Goal: Task Accomplishment & Management: Complete application form

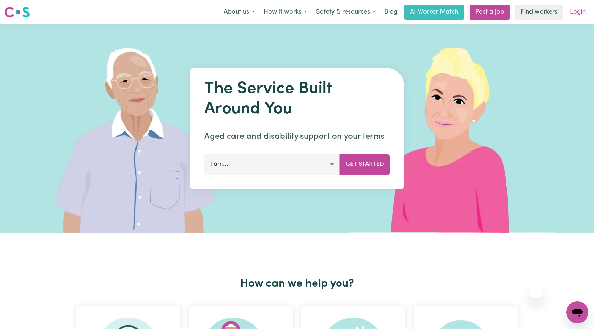
click at [577, 8] on link "Login" at bounding box center [578, 12] width 24 height 15
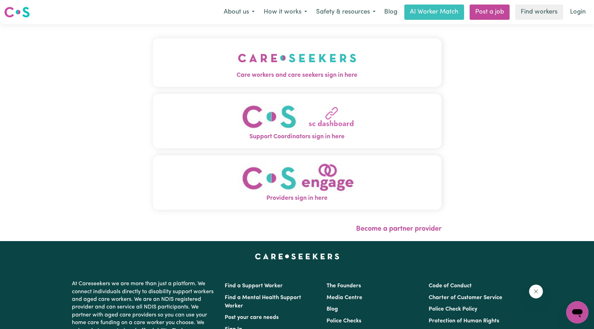
click at [332, 67] on img "Care workers and care seekers sign in here" at bounding box center [297, 58] width 118 height 26
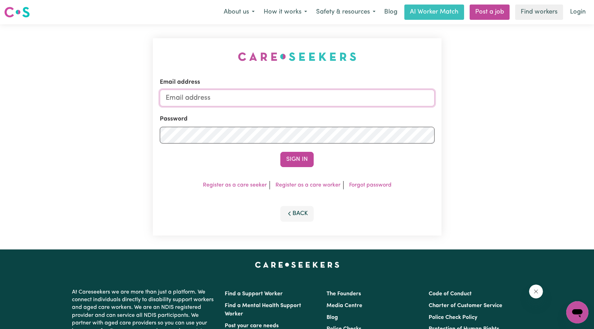
click at [289, 96] on input "Email address" at bounding box center [297, 98] width 275 height 17
type input "[EMAIL_ADDRESS][DOMAIN_NAME]"
click at [280, 152] on button "Sign In" at bounding box center [296, 159] width 33 height 15
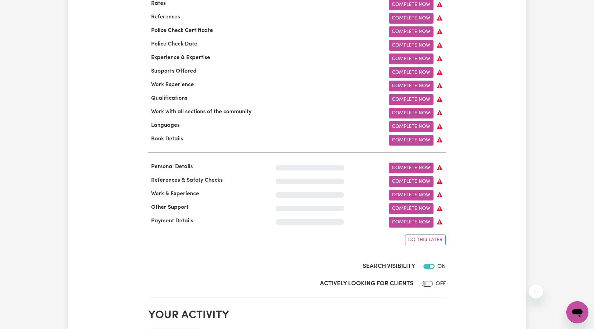
scroll to position [340, 0]
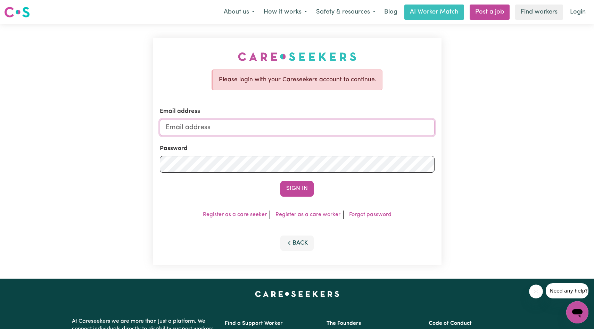
click at [240, 127] on input "Email address" at bounding box center [297, 127] width 275 height 17
type input "[EMAIL_ADDRESS][DOMAIN_NAME]"
click at [280, 181] on button "Sign In" at bounding box center [296, 188] width 33 height 15
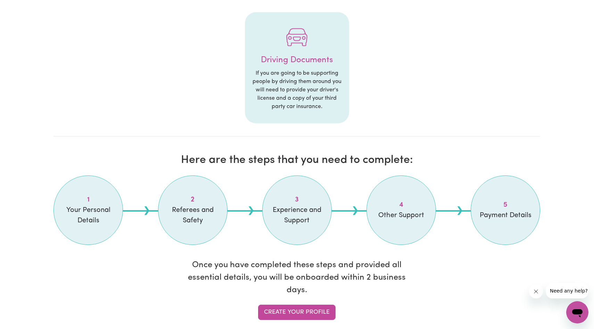
scroll to position [434, 0]
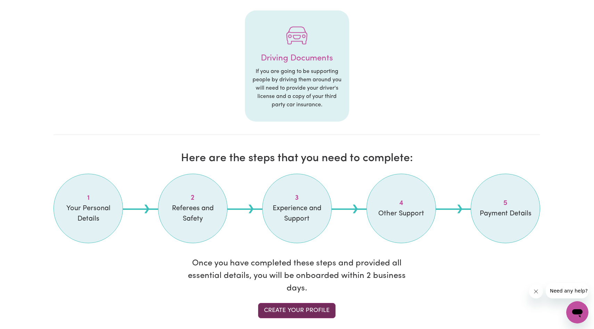
click at [285, 301] on link "Create your profile" at bounding box center [296, 310] width 77 height 15
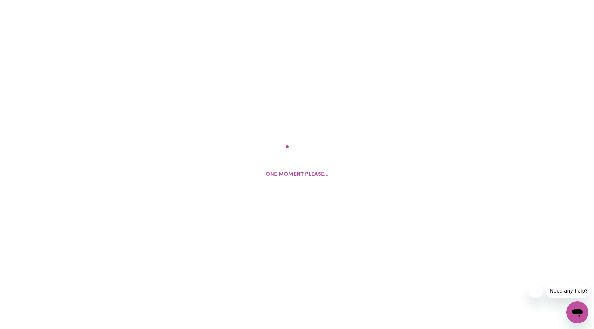
select select "Studying a healthcare related degree or qualification"
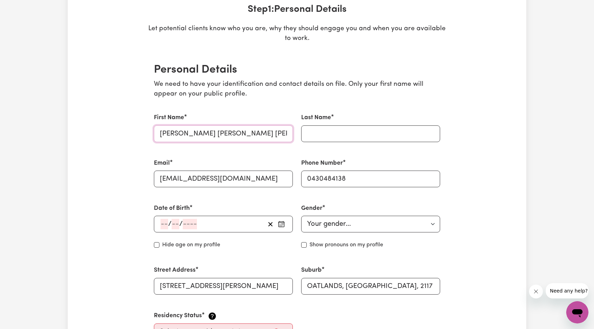
scroll to position [0, 50]
drag, startPoint x: 284, startPoint y: 137, endPoint x: 321, endPoint y: 139, distance: 36.5
click at [321, 139] on div "First Name Warnakulasuriya Arachchige Sachini Michelle Fernando Last Name Email…" at bounding box center [297, 226] width 295 height 243
click at [260, 134] on input "[PERSON_NAME] [PERSON_NAME] [PERSON_NAME]" at bounding box center [223, 133] width 139 height 17
drag, startPoint x: 257, startPoint y: 133, endPoint x: 296, endPoint y: 134, distance: 38.9
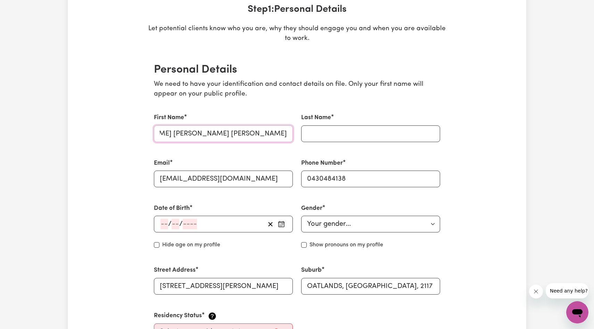
click at [296, 134] on div "First Name Warnakulasuriya Arachchige Sachini Michelle Fernando" at bounding box center [223, 127] width 147 height 45
type input "Warnakulasuriya Arachchige Sachini Michelle"
click at [322, 131] on input "Last Name" at bounding box center [370, 133] width 139 height 17
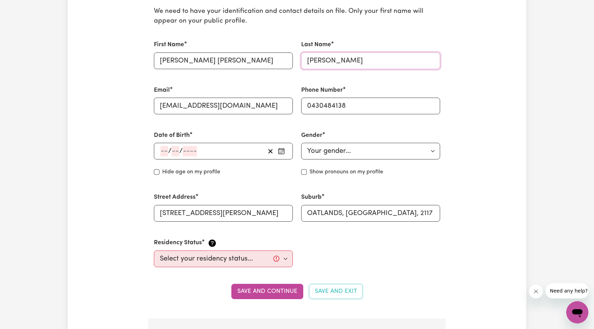
scroll to position [183, 0]
type input "Fernando"
click at [228, 145] on div "/ /" at bounding box center [212, 150] width 105 height 10
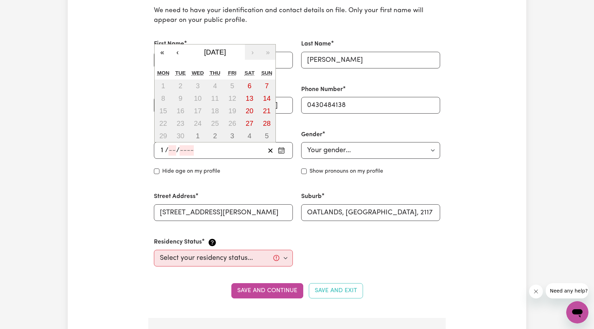
type input "18"
type input "06"
type input "199"
type input "1999-06-18"
type input "6"
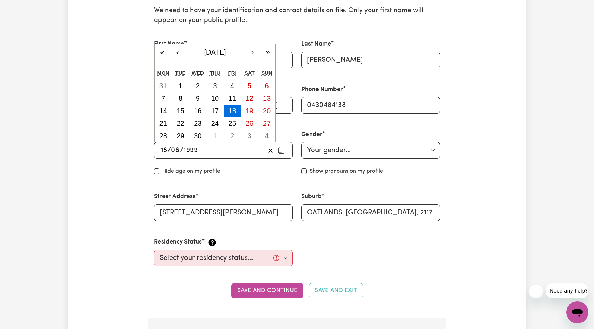
type input "1999"
click at [326, 158] on select "Your gender... Female Male Non-binary Other Prefer not to say" at bounding box center [370, 150] width 139 height 17
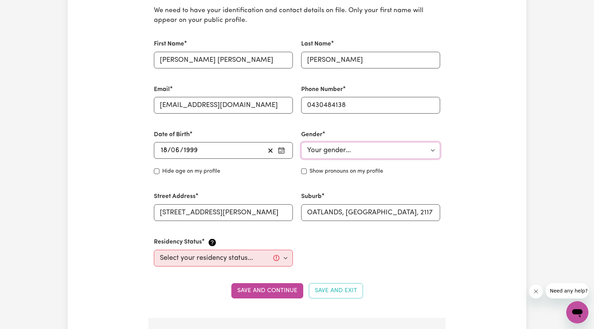
select select "female"
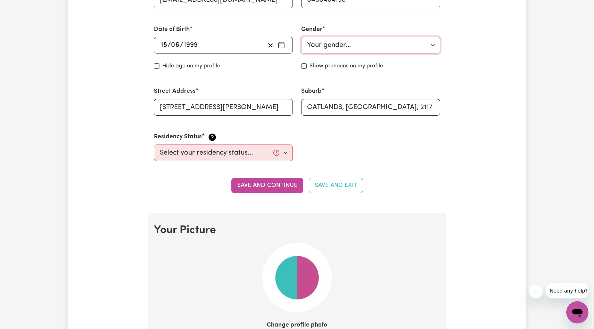
scroll to position [289, 0]
click at [257, 152] on select "Select your residency status... Australian citizen Australian PR Temporary Work…" at bounding box center [223, 152] width 139 height 17
select select "Student Visa"
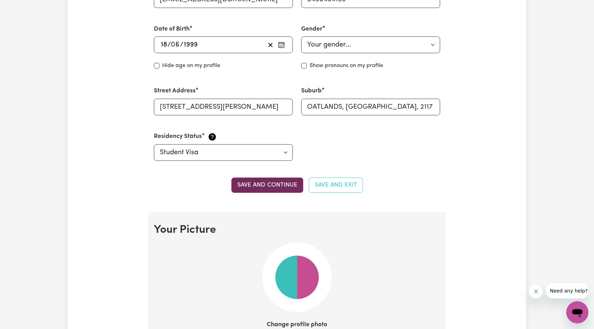
click at [294, 186] on button "Save and continue" at bounding box center [267, 184] width 72 height 15
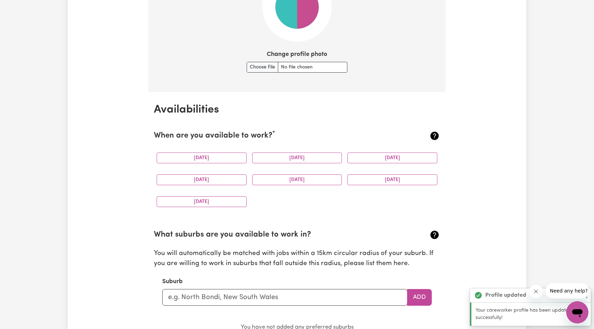
scroll to position [571, 0]
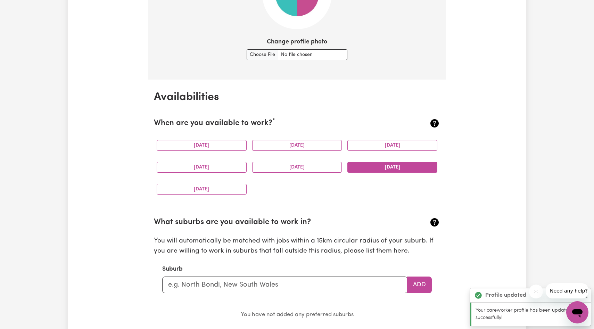
click at [330, 169] on button "Saturday" at bounding box center [392, 167] width 90 height 11
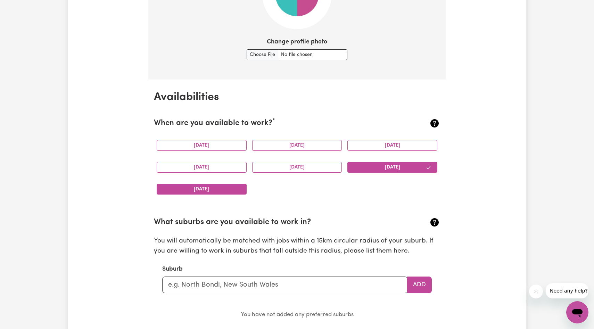
click at [236, 188] on button "Sunday" at bounding box center [202, 189] width 90 height 11
click at [220, 144] on button "Monday" at bounding box center [202, 145] width 90 height 11
click at [231, 145] on button "Monday" at bounding box center [202, 145] width 90 height 11
click at [330, 151] on div "Wednesday" at bounding box center [393, 145] width 96 height 22
click at [330, 145] on button "Wednesday" at bounding box center [392, 145] width 90 height 11
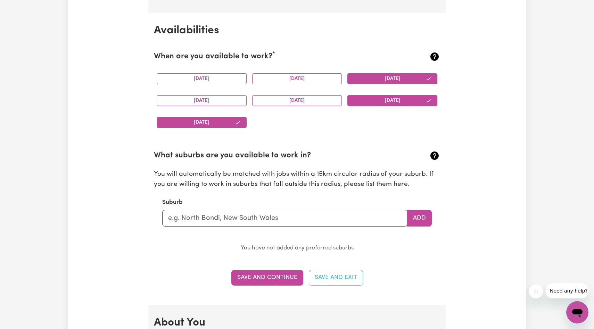
scroll to position [640, 0]
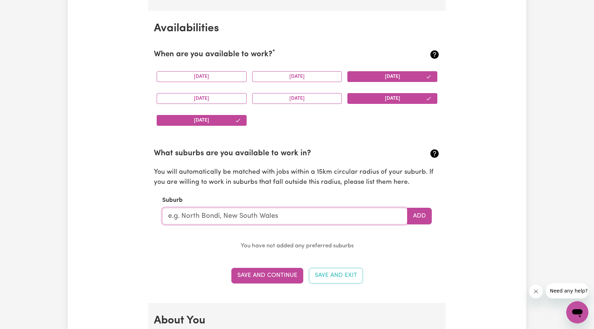
click at [295, 220] on input "text" at bounding box center [284, 216] width 245 height 17
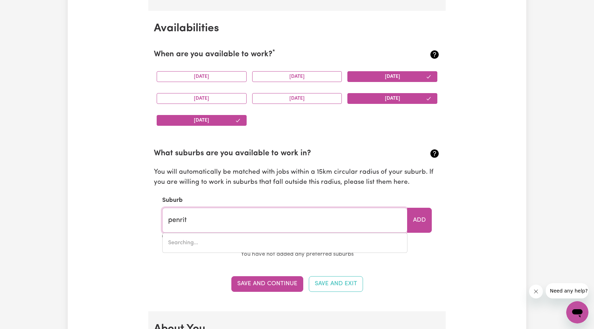
type input "penrith"
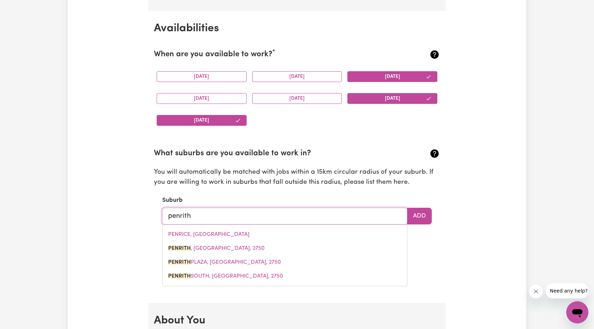
type input "penrith, New South Wales, 2750"
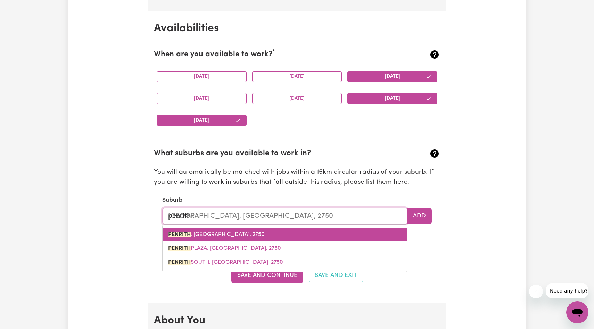
click at [254, 233] on link "PENRITH , New South Wales, 2750" at bounding box center [285, 234] width 244 height 14
type input "PENRITH, New South Wales, 2750"
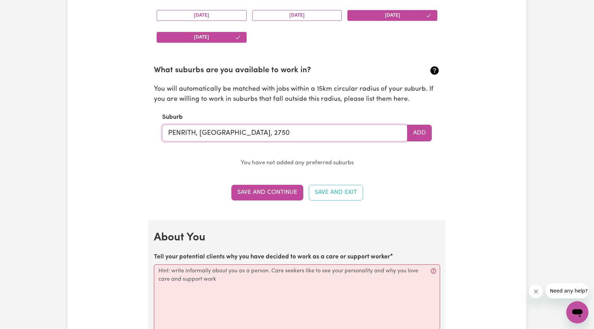
scroll to position [723, 0]
type input "PENRITH, New South Wales, 2750"
click at [282, 194] on button "Save and Continue" at bounding box center [267, 192] width 72 height 15
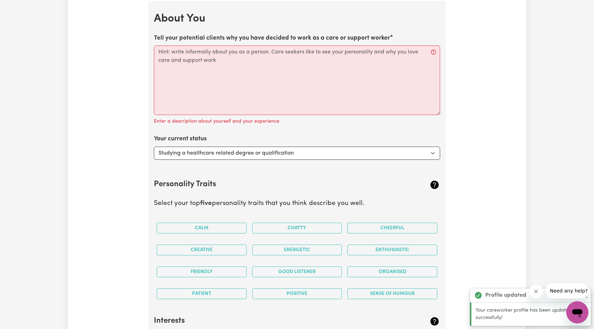
scroll to position [943, 0]
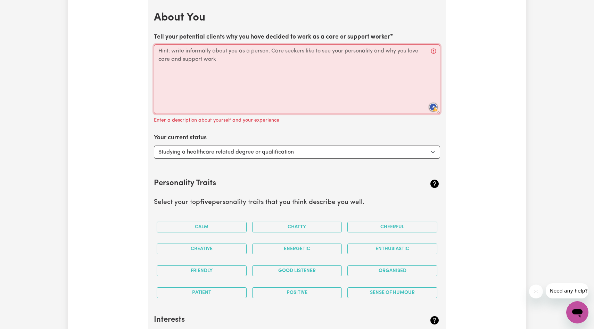
drag, startPoint x: 219, startPoint y: 61, endPoint x: 152, endPoint y: 53, distance: 67.5
click at [152, 53] on section "About You Tell your potential clients why you have decided to work as a care or…" at bounding box center [296, 333] width 297 height 666
drag, startPoint x: 158, startPoint y: 51, endPoint x: 215, endPoint y: 59, distance: 57.9
click at [215, 59] on textarea "Tell your potential clients why you have decided to work as a care or support w…" at bounding box center [297, 78] width 286 height 69
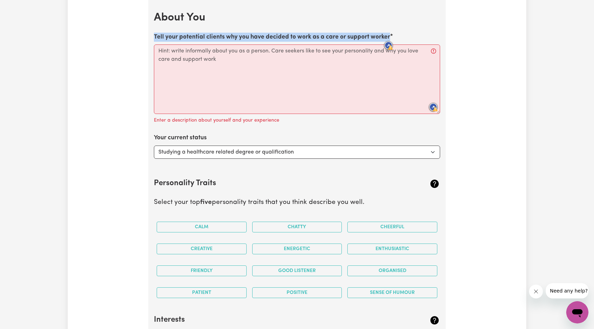
drag, startPoint x: 153, startPoint y: 36, endPoint x: 392, endPoint y: 35, distance: 238.6
click at [330, 35] on section "About You Tell your potential clients why you have decided to work as a care or…" at bounding box center [296, 333] width 297 height 666
copy label "Tell your potential clients why you have decided to work as a care or support w…"
click at [311, 153] on select "Select... Studying a healthcare related degree or qualification Studying a non-…" at bounding box center [297, 152] width 286 height 13
click at [217, 151] on select "Select... Studying a healthcare related degree or qualification Studying a non-…" at bounding box center [297, 152] width 286 height 13
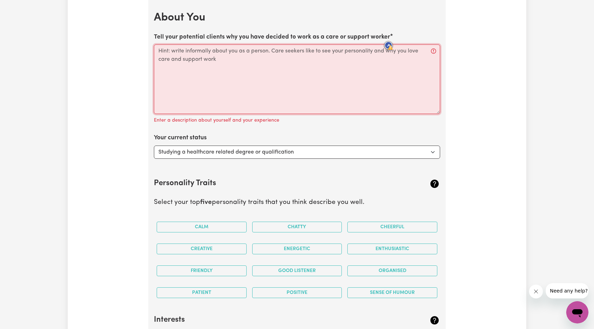
click at [219, 66] on textarea "Tell your potential clients why you have decided to work as a care or support w…" at bounding box center [297, 78] width 286 height 69
paste textarea "Hi, I’m [Your Name]. I’m a Master’s student in Social Work and I love working a…"
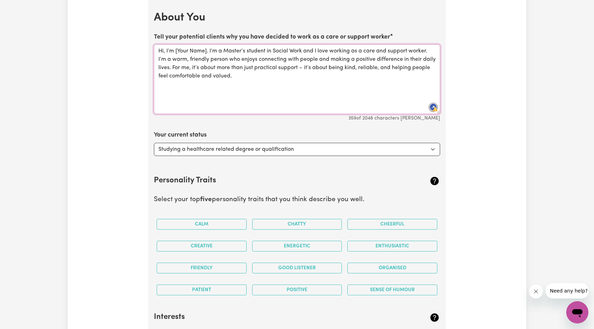
drag, startPoint x: 207, startPoint y: 52, endPoint x: 174, endPoint y: 51, distance: 32.7
click at [174, 51] on textarea "Hi, I’m [Your Name]. I’m a Master’s student in Social Work and I love working a…" at bounding box center [297, 78] width 286 height 69
click at [164, 52] on textarea "Hi, I’m Michelle. I’m a Master’s student in Social Work and I love working as a…" at bounding box center [297, 78] width 286 height 69
click at [200, 50] on textarea "I’m Michelle. I’m a Master’s student in Social Work and I love working as a car…" at bounding box center [297, 78] width 286 height 69
click at [273, 74] on textarea "I’m Michelle, a Master’s student in Social Work and I love working as a care an…" at bounding box center [297, 78] width 286 height 69
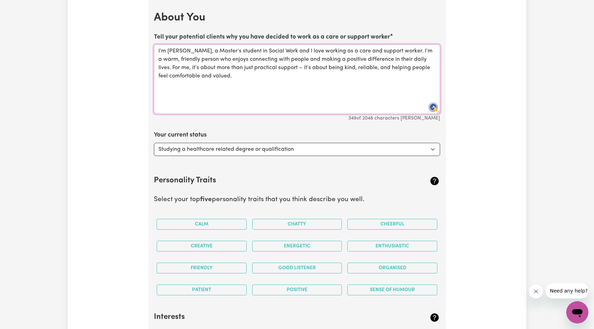
paste textarea "I’m a friendly, easy-going person, and I like being there to help out, have a c…"
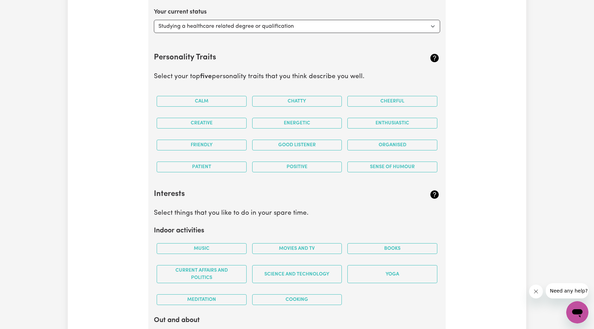
scroll to position [1065, 0]
type textarea "I’m Michelle, a Master’s student in Social Work and I love working as a care an…"
click at [230, 98] on button "Calm" at bounding box center [202, 101] width 90 height 11
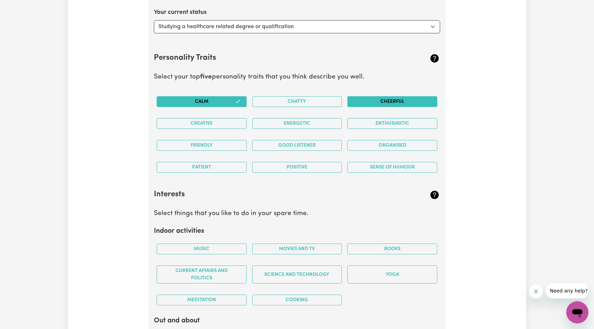
click at [330, 100] on button "Cheerful" at bounding box center [392, 101] width 90 height 11
click at [314, 127] on button "Energetic" at bounding box center [297, 123] width 90 height 11
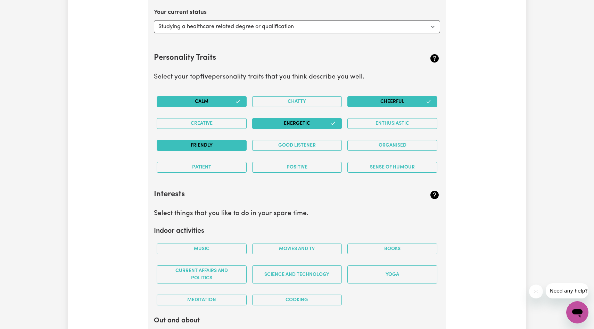
click at [227, 148] on button "Friendly" at bounding box center [202, 145] width 90 height 11
click at [301, 145] on button "Good Listener" at bounding box center [297, 145] width 90 height 11
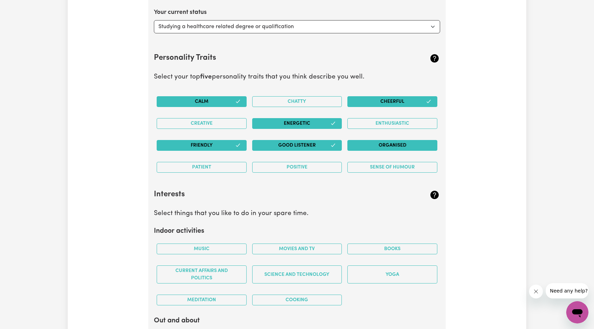
click at [330, 147] on button "Organised" at bounding box center [392, 145] width 90 height 11
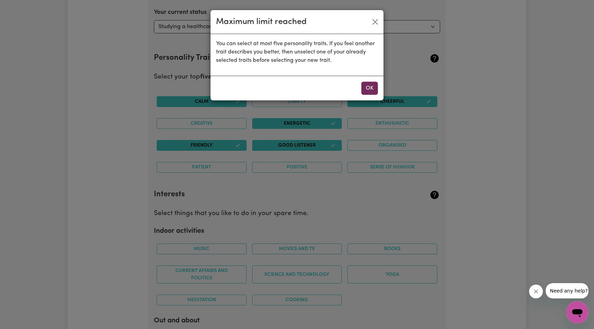
click at [330, 93] on button "OK" at bounding box center [369, 88] width 17 height 13
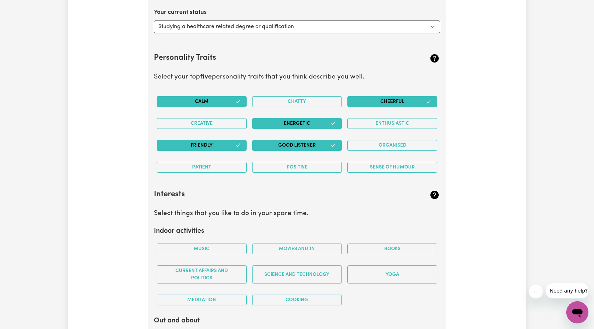
click at [315, 123] on button "Energetic" at bounding box center [297, 123] width 90 height 11
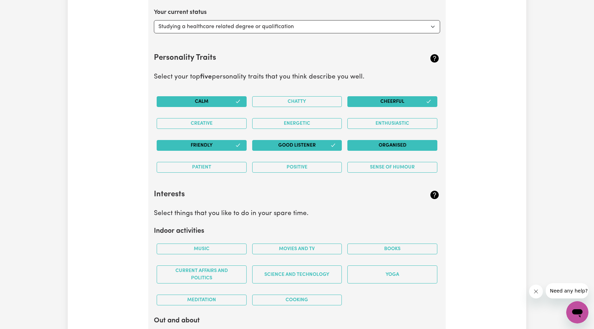
click at [330, 142] on button "Organised" at bounding box center [392, 145] width 90 height 11
click at [330, 145] on button "Organised" at bounding box center [392, 145] width 90 height 11
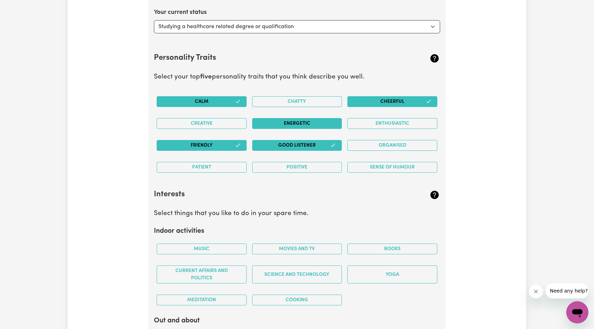
click at [318, 122] on button "Energetic" at bounding box center [297, 123] width 90 height 11
click at [330, 99] on button "Cheerful" at bounding box center [392, 101] width 90 height 11
click at [330, 104] on button "Cheerful" at bounding box center [392, 101] width 90 height 11
click at [233, 97] on button "Calm" at bounding box center [202, 101] width 90 height 11
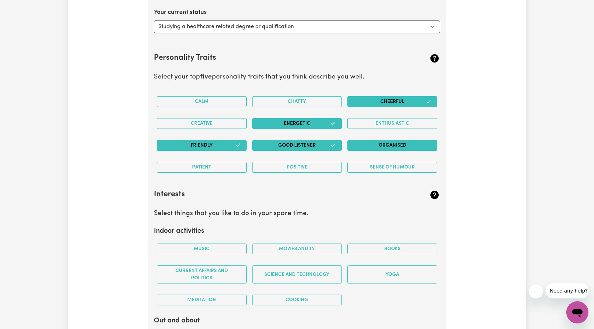
click at [330, 144] on button "Organised" at bounding box center [392, 145] width 90 height 11
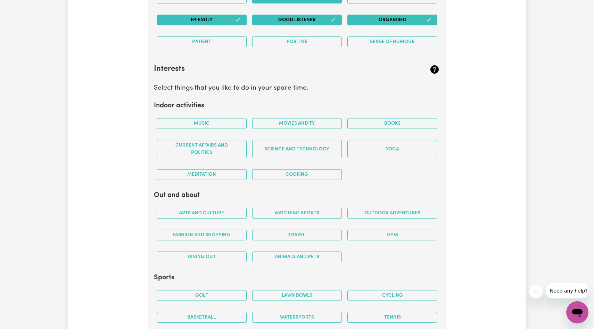
scroll to position [1203, 0]
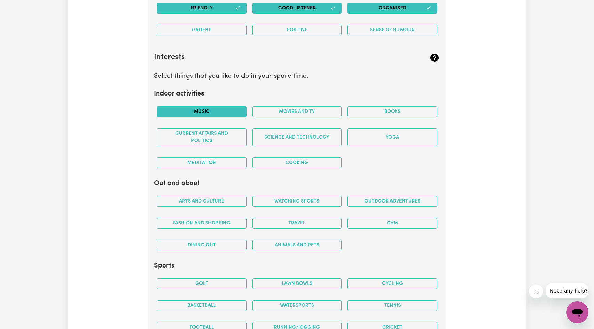
click at [225, 107] on button "Music" at bounding box center [202, 111] width 90 height 11
click at [271, 112] on button "Movies and TV" at bounding box center [297, 111] width 90 height 11
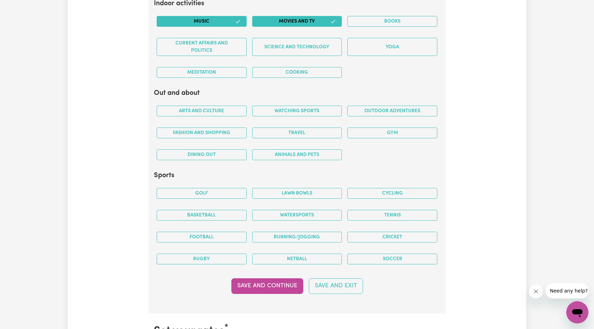
scroll to position [1294, 0]
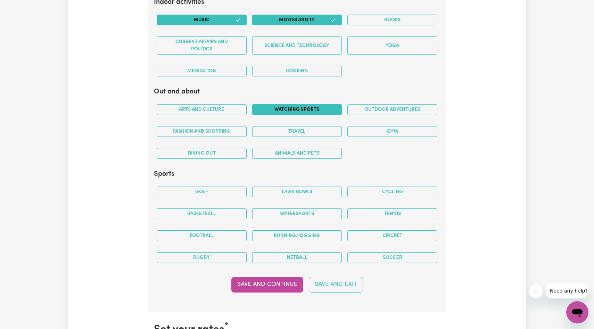
click at [265, 107] on button "Watching sports" at bounding box center [297, 109] width 90 height 11
click at [330, 109] on button "Outdoor adventures" at bounding box center [392, 109] width 90 height 11
click at [230, 138] on div "Fashion and shopping" at bounding box center [202, 132] width 96 height 22
click at [249, 133] on div "Travel" at bounding box center [297, 132] width 96 height 22
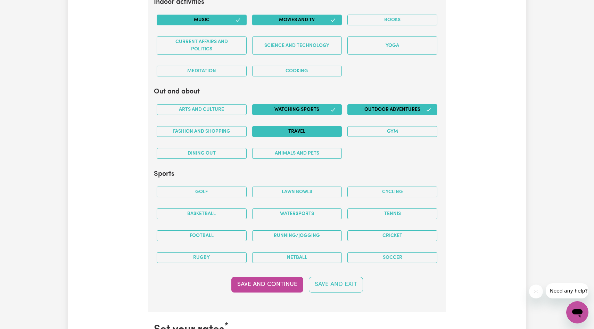
click at [261, 136] on button "Travel" at bounding box center [297, 131] width 90 height 11
click at [228, 135] on button "Fashion and shopping" at bounding box center [202, 131] width 90 height 11
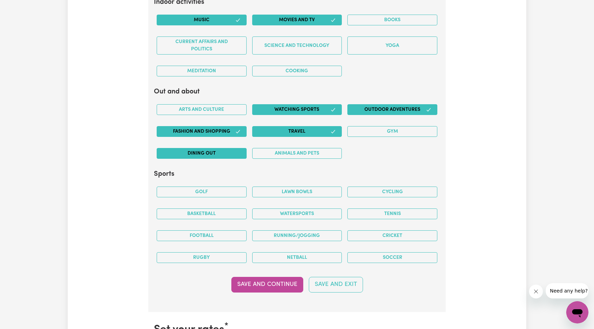
click at [219, 155] on button "Dining out" at bounding box center [202, 153] width 90 height 11
click at [284, 156] on button "Animals and pets" at bounding box center [297, 153] width 90 height 11
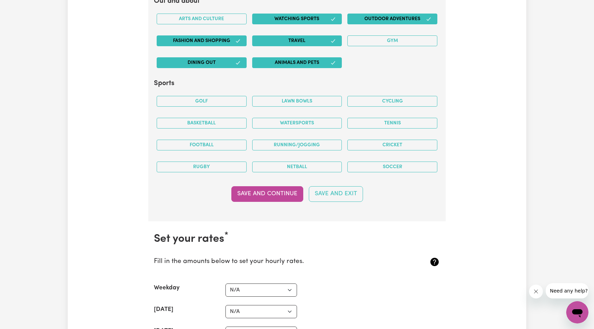
scroll to position [1392, 0]
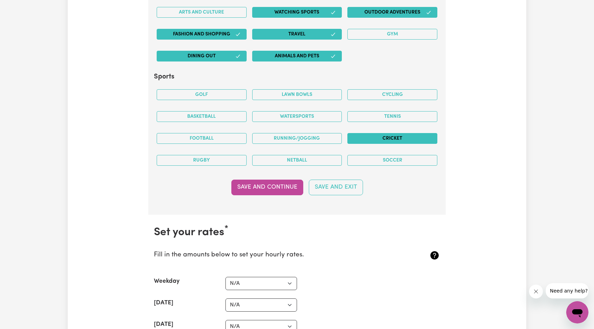
click at [330, 139] on button "Cricket" at bounding box center [392, 138] width 90 height 11
click at [311, 116] on button "Watersports" at bounding box center [297, 116] width 90 height 11
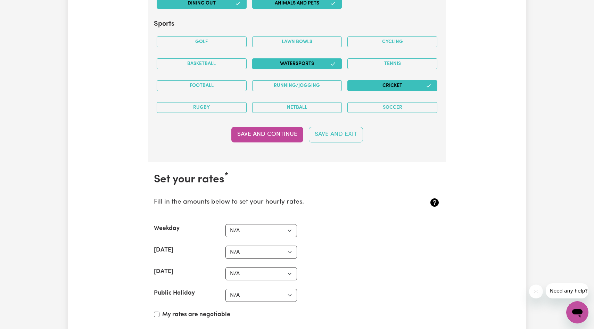
scroll to position [1455, 0]
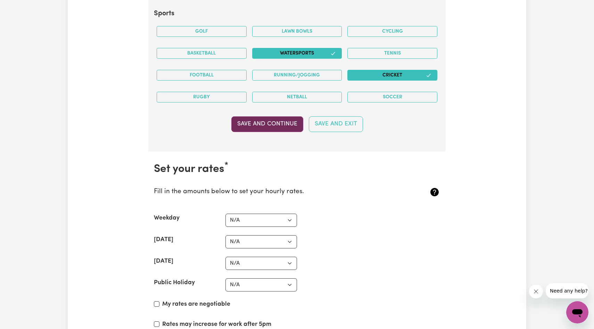
click at [276, 125] on button "Save and Continue" at bounding box center [267, 123] width 72 height 15
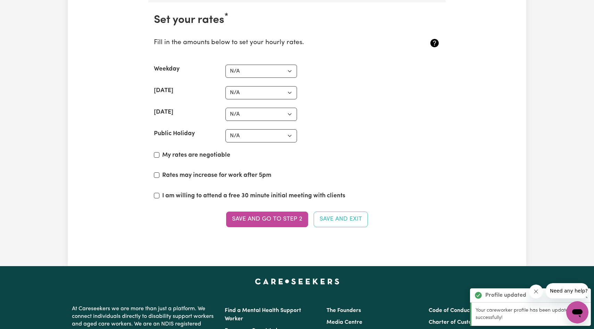
scroll to position [1606, 0]
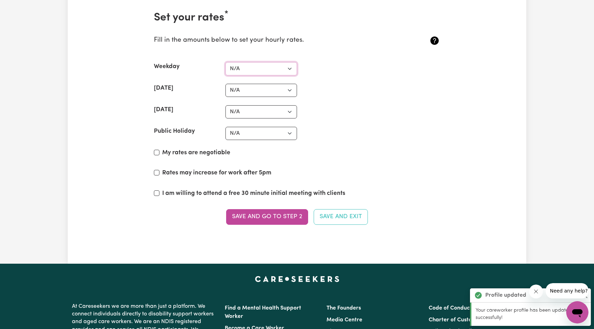
click at [271, 66] on select "N/A $37 $38 $39 $40 $41 $42 $43 $44 $45 $46 $47 $48 $49 $50 $51 $52 $53 $54 $55…" at bounding box center [261, 68] width 72 height 13
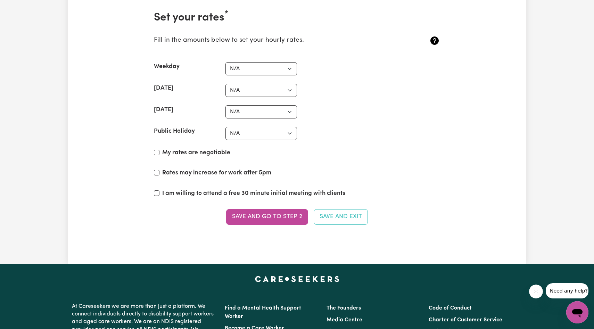
click at [198, 151] on label "My rates are negotiable" at bounding box center [196, 152] width 68 height 9
click at [159, 151] on input "My rates are negotiable" at bounding box center [157, 153] width 6 height 6
checkbox input "true"
click at [268, 214] on button "Save and go to Step 2" at bounding box center [267, 216] width 82 height 15
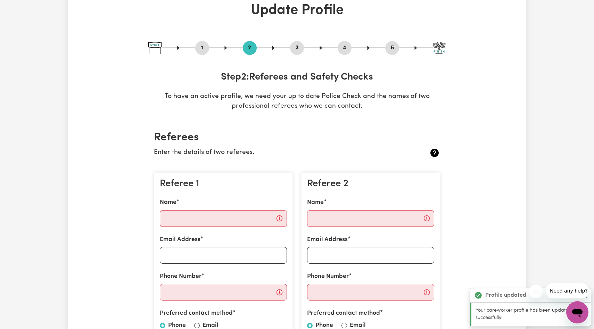
scroll to position [45, 0]
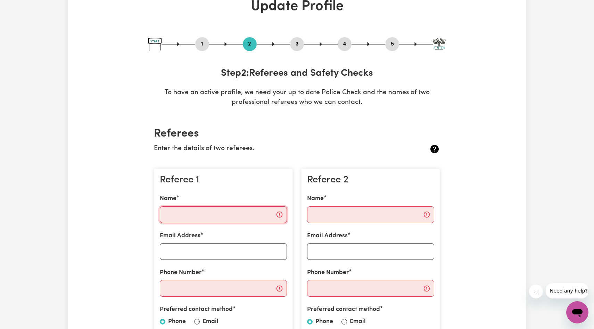
click at [186, 215] on input "Name" at bounding box center [223, 214] width 127 height 17
click at [302, 130] on h2 "Referees" at bounding box center [297, 133] width 286 height 13
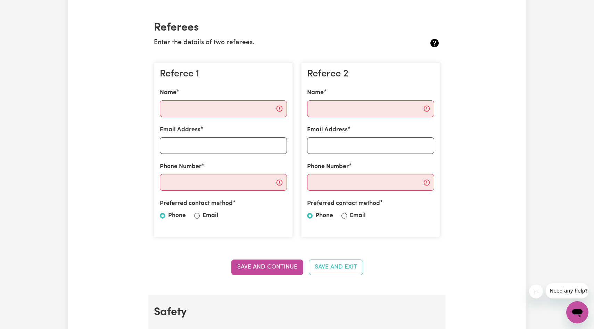
scroll to position [160, 0]
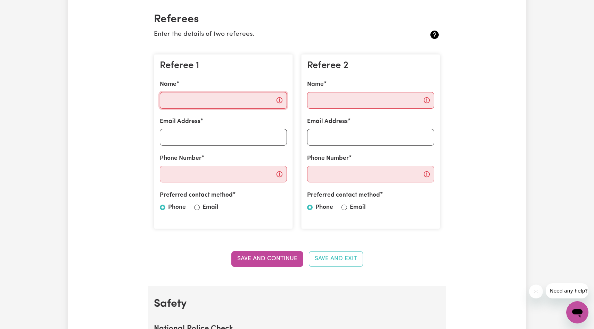
click at [244, 96] on input "Name" at bounding box center [223, 100] width 127 height 17
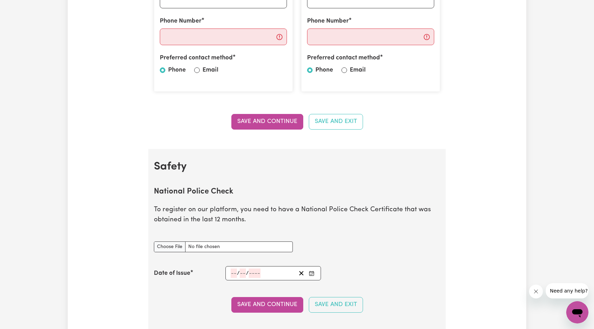
scroll to position [0, 0]
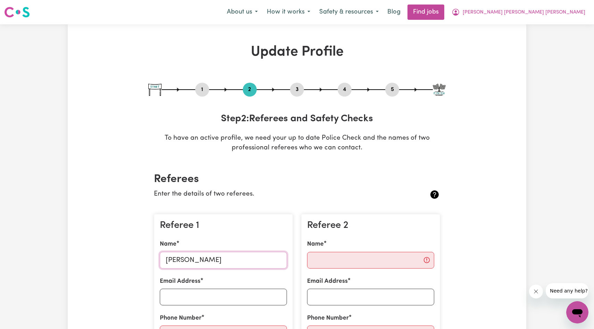
type input "Noorie Safa"
click at [197, 292] on input "Email Address" at bounding box center [223, 297] width 127 height 17
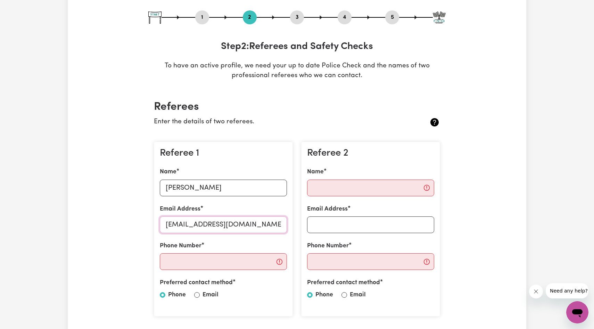
type input "noorie.safa@ae.edu.au"
click at [235, 259] on input "Phone Number" at bounding box center [223, 261] width 127 height 17
type input "0457321522"
click at [198, 294] on input "Email" at bounding box center [197, 295] width 6 height 6
radio input "true"
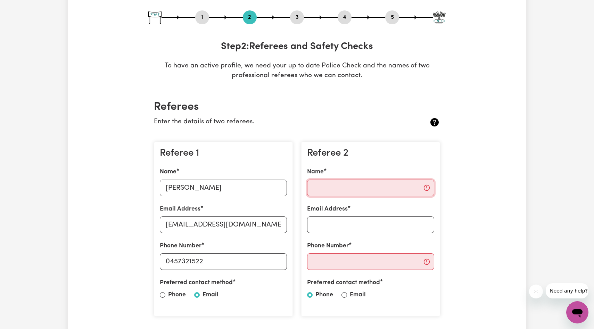
click at [330, 192] on input "Name" at bounding box center [370, 188] width 127 height 17
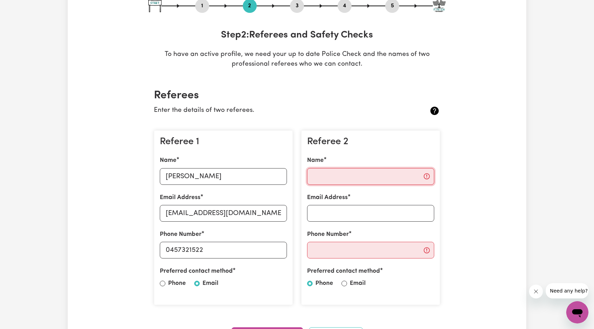
scroll to position [0, 0]
